Goal: Task Accomplishment & Management: Manage account settings

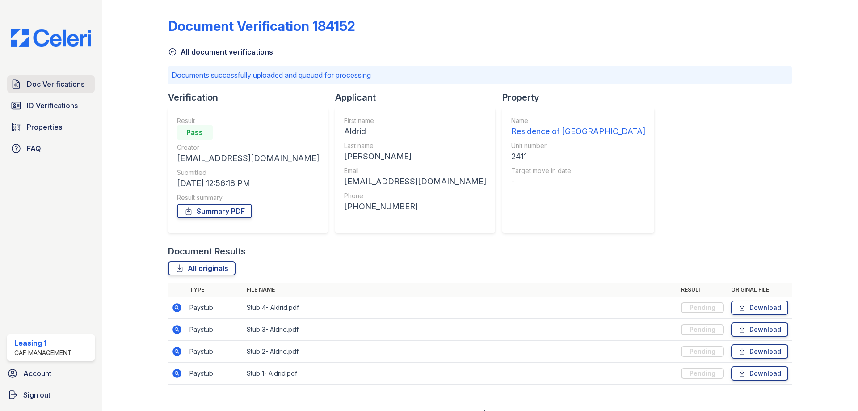
click at [64, 86] on span "Doc Verifications" at bounding box center [56, 84] width 58 height 11
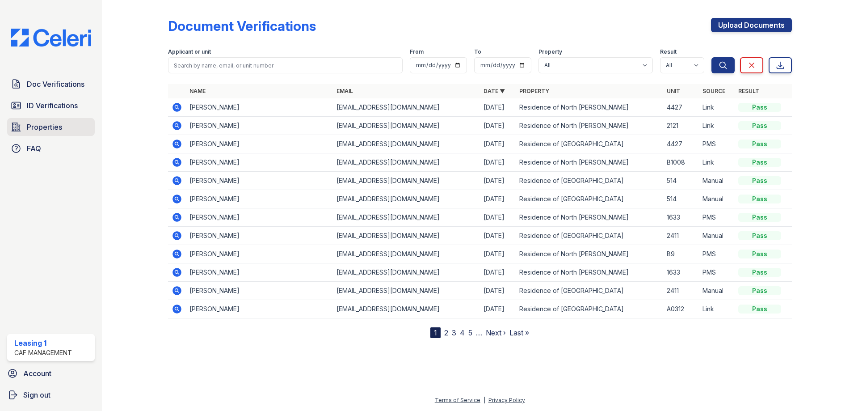
click at [66, 125] on link "Properties" at bounding box center [51, 127] width 88 height 18
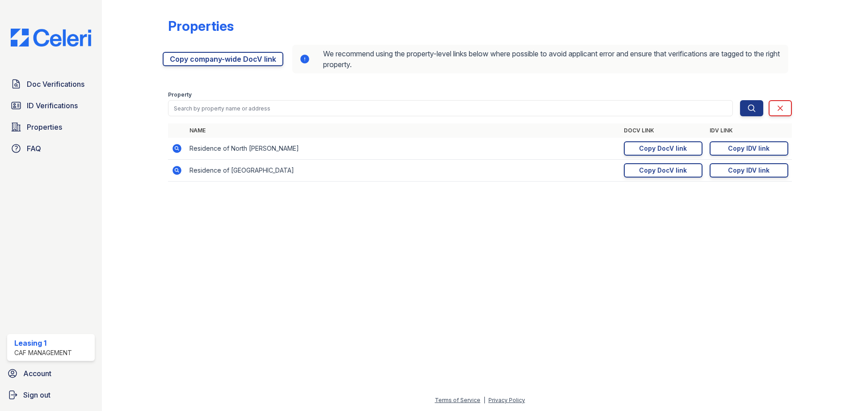
click at [177, 148] on icon at bounding box center [176, 148] width 2 height 2
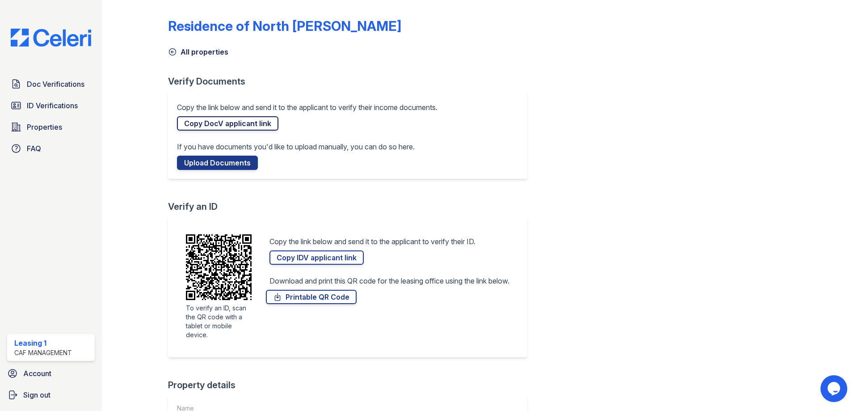
click at [211, 124] on link "Copy DocV applicant link" at bounding box center [227, 123] width 101 height 14
click at [314, 258] on link "Copy IDV applicant link" at bounding box center [317, 257] width 94 height 14
click at [54, 80] on span "Doc Verifications" at bounding box center [56, 84] width 58 height 11
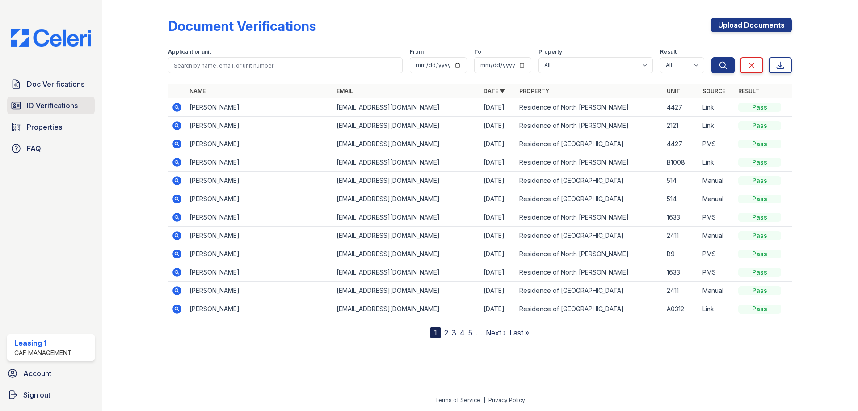
click at [84, 98] on link "ID Verifications" at bounding box center [51, 106] width 88 height 18
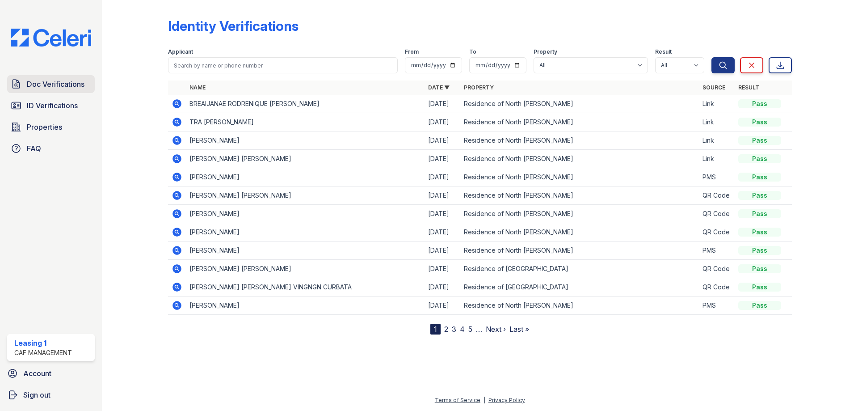
click at [77, 80] on span "Doc Verifications" at bounding box center [56, 84] width 58 height 11
